Goal: Task Accomplishment & Management: Complete application form

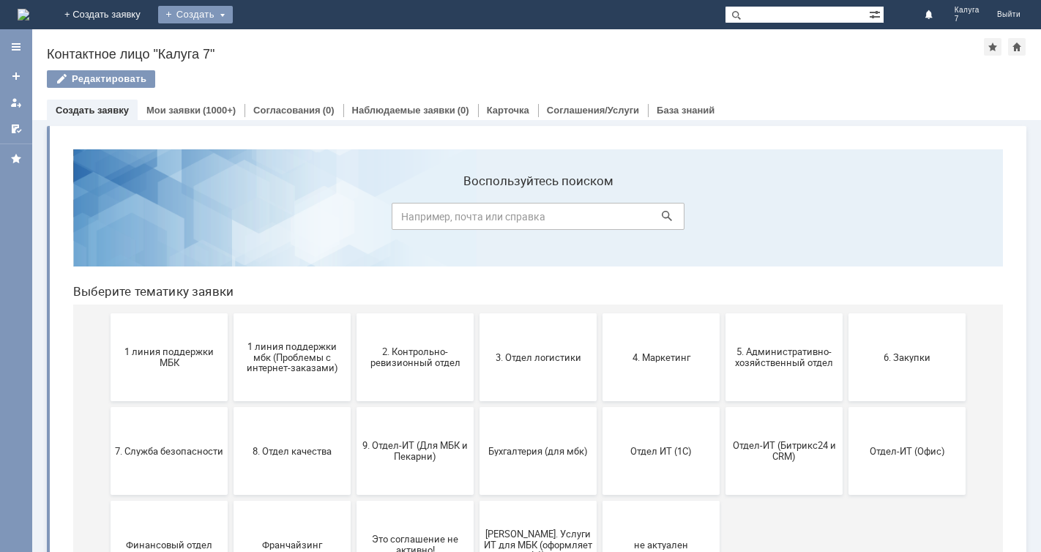
click at [233, 12] on div "Создать" at bounding box center [195, 15] width 75 height 18
click at [272, 40] on link "Заявка" at bounding box center [216, 44] width 111 height 18
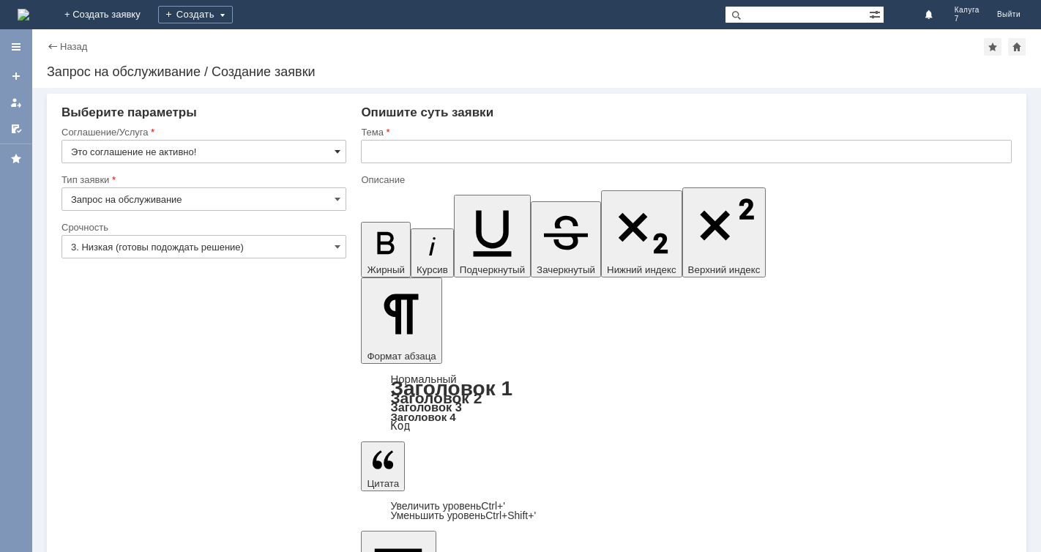
click at [338, 147] on span at bounding box center [338, 152] width 6 height 12
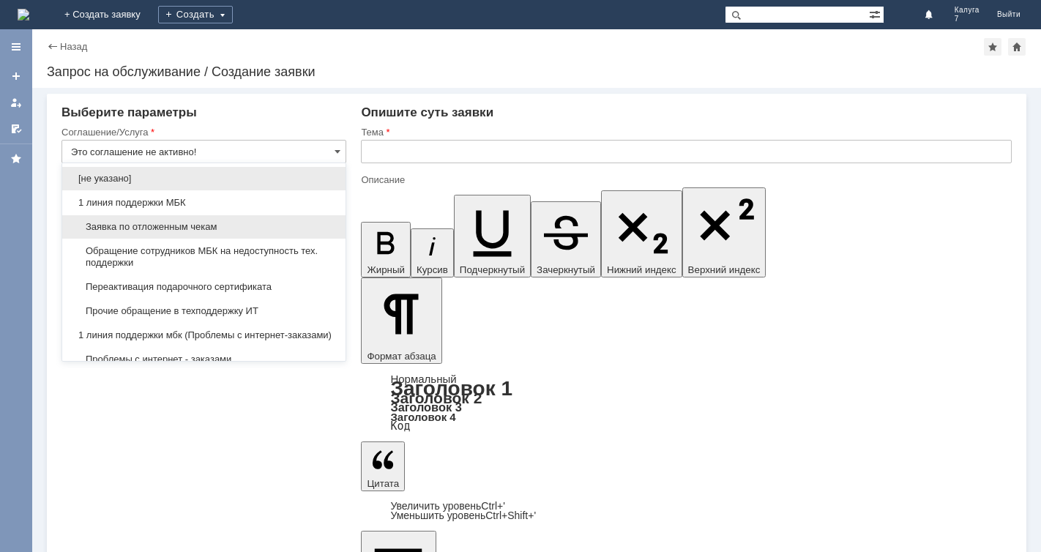
click at [224, 229] on span "Заявка по отложенным чекам" at bounding box center [204, 227] width 266 height 12
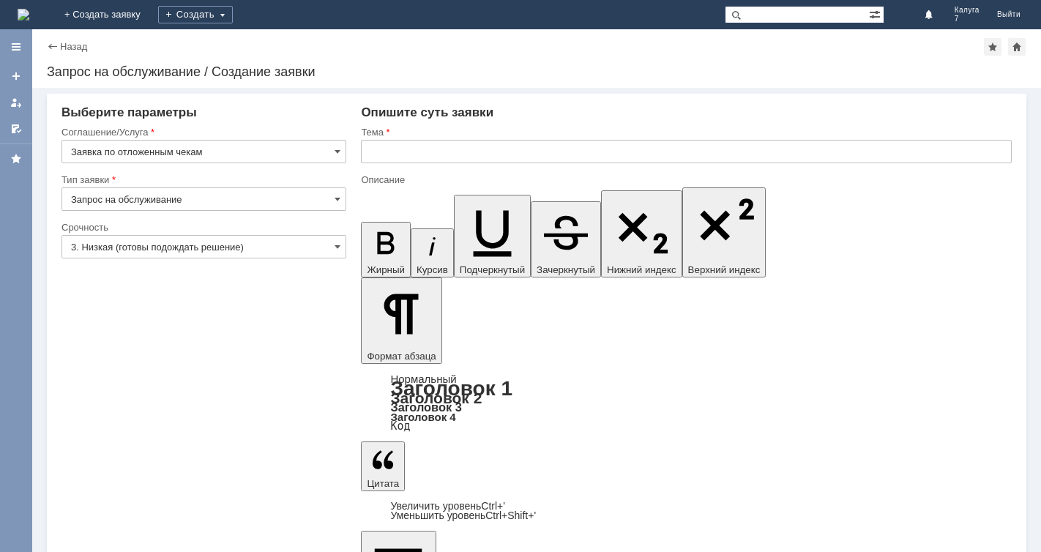
type input "Заявка по отложенным чекам"
click at [338, 245] on span at bounding box center [338, 247] width 6 height 12
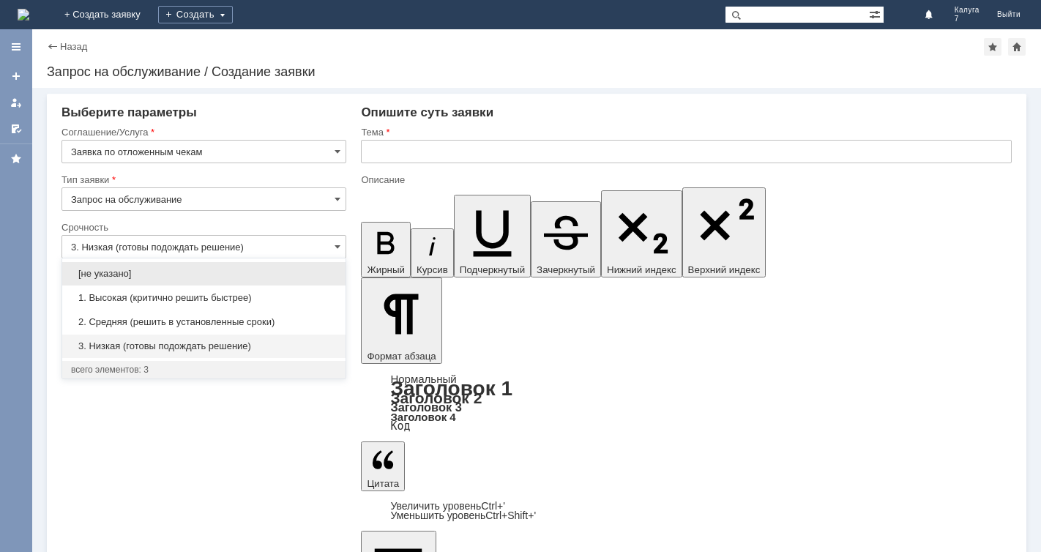
drag, startPoint x: 193, startPoint y: 321, endPoint x: 258, endPoint y: 250, distance: 95.9
click at [194, 319] on span "2. Средняя (решить в установленные сроки)" at bounding box center [204, 322] width 266 height 12
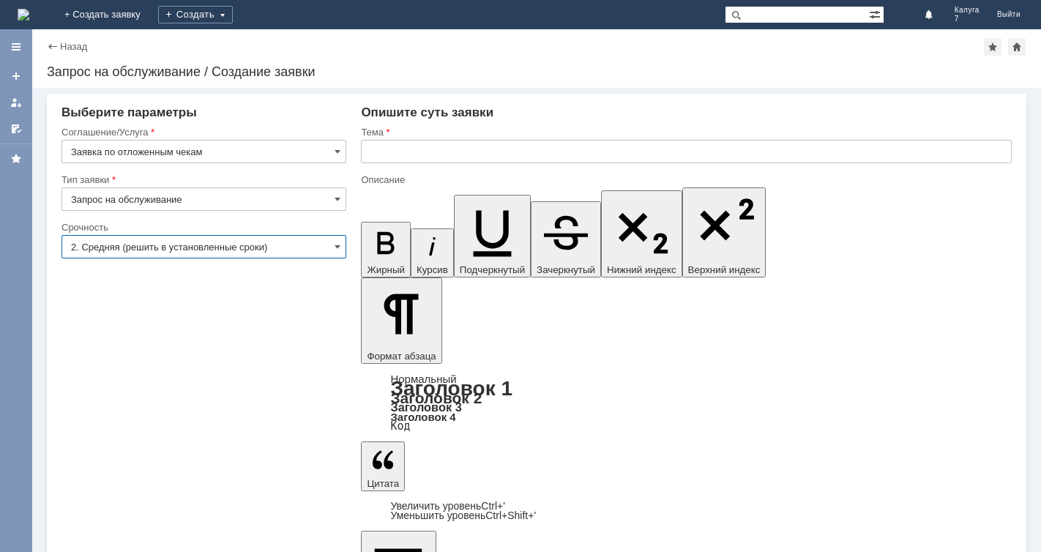
type input "2. Средняя (решить в установленные сроки)"
click at [373, 150] on input "text" at bounding box center [686, 151] width 651 height 23
type input "отложенный чек"
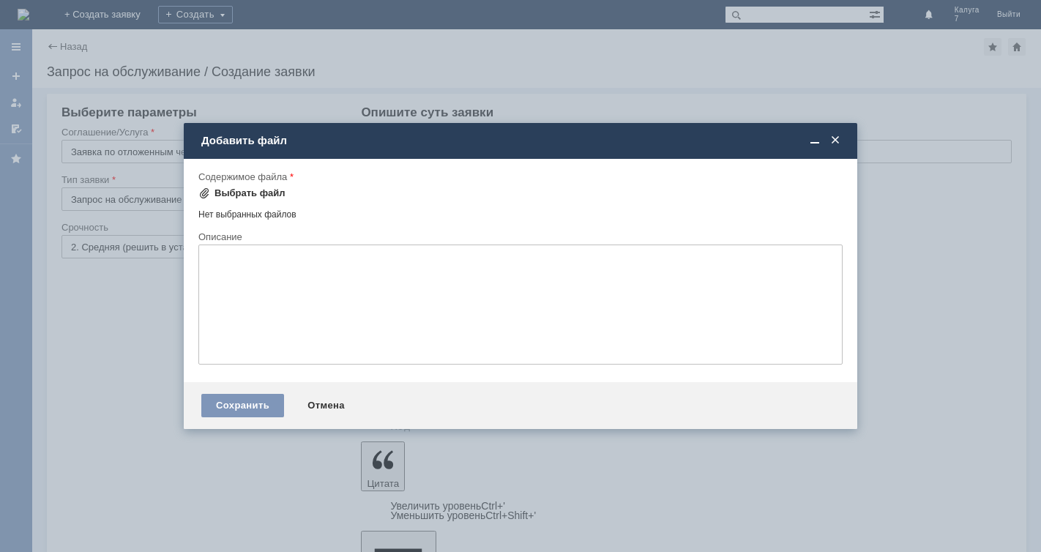
click at [204, 193] on span at bounding box center [204, 193] width 12 height 12
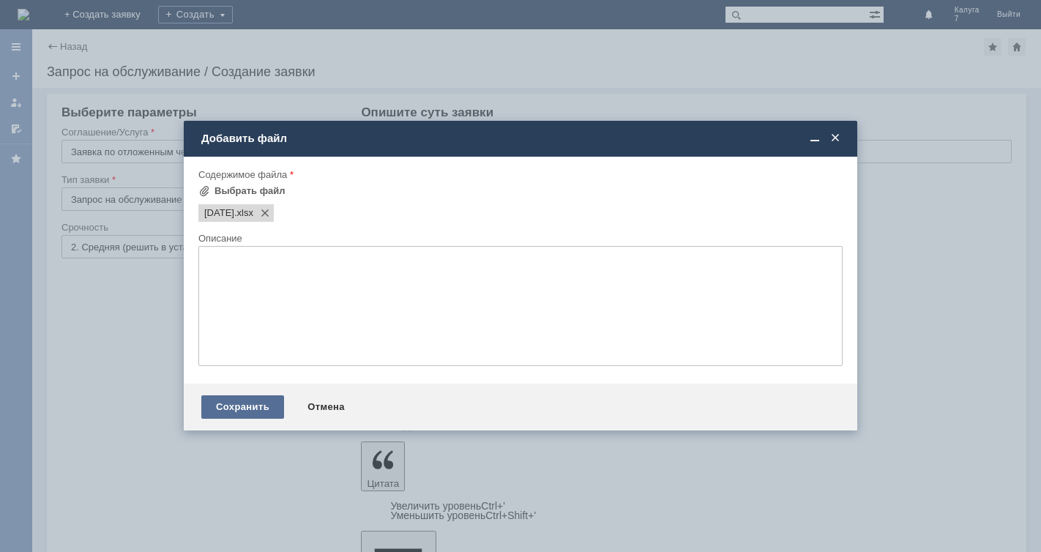
click at [239, 404] on div "Сохранить" at bounding box center [242, 406] width 83 height 23
